Goal: Information Seeking & Learning: Check status

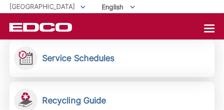
scroll to position [312, 0]
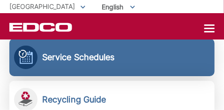
click at [60, 58] on h2 "Service Schedules" at bounding box center [78, 57] width 73 height 10
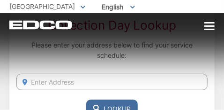
scroll to position [89, 0]
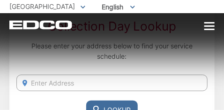
drag, startPoint x: 36, startPoint y: 82, endPoint x: 45, endPoint y: 78, distance: 10.3
click at [36, 82] on input "Enter Address" at bounding box center [111, 83] width 191 height 16
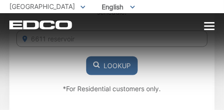
scroll to position [134, 0]
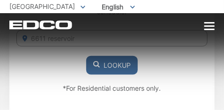
type input "6611 reservoir"
click at [118, 66] on button "Lookup" at bounding box center [112, 65] width 52 height 19
click at [108, 64] on button "Lookup" at bounding box center [112, 65] width 52 height 19
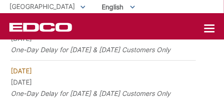
scroll to position [1116, 0]
